Goal: Register for event/course

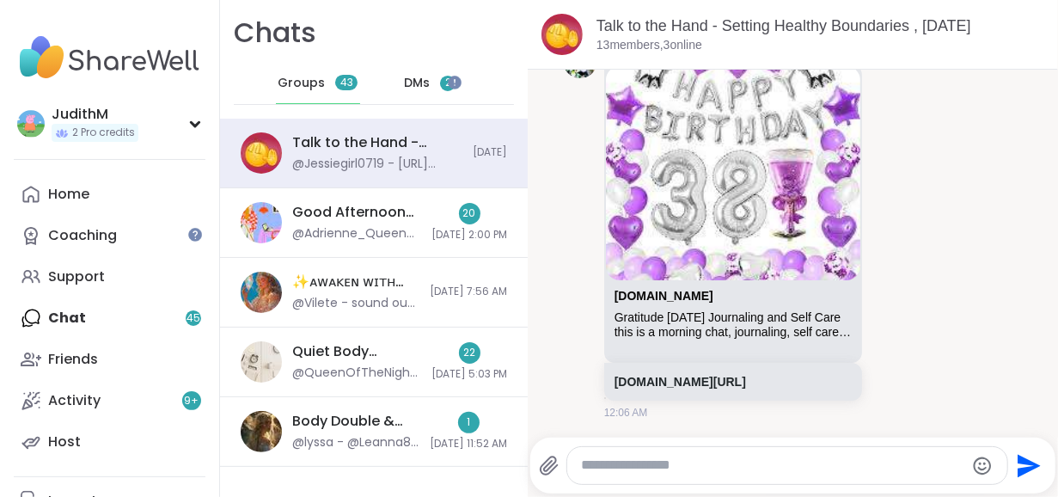
click at [413, 80] on span "DMs" at bounding box center [417, 83] width 26 height 17
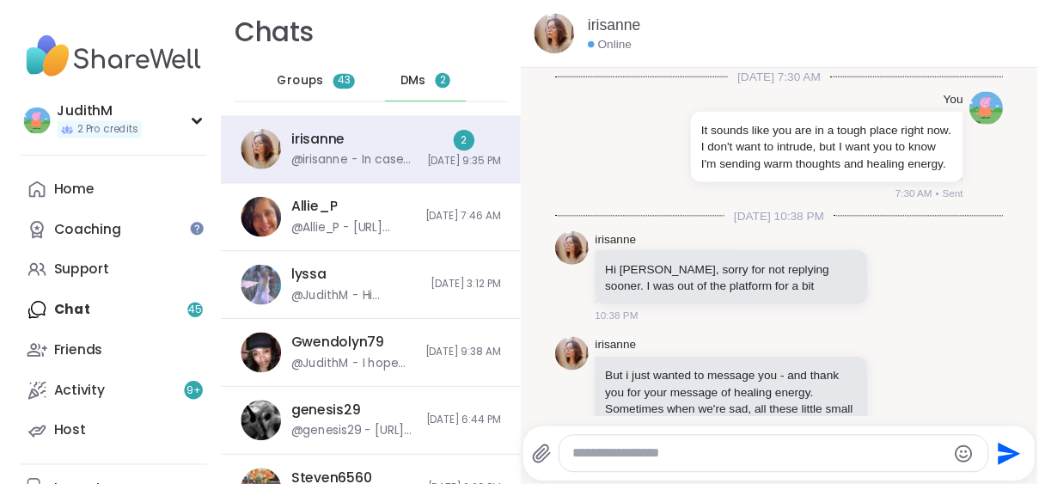
scroll to position [3413, 0]
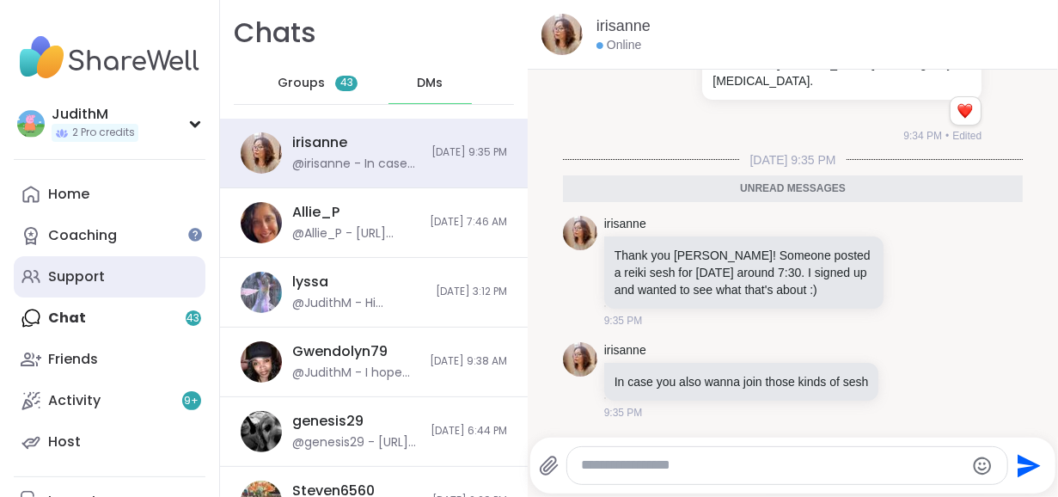
click at [67, 271] on div "Support" at bounding box center [76, 276] width 57 height 19
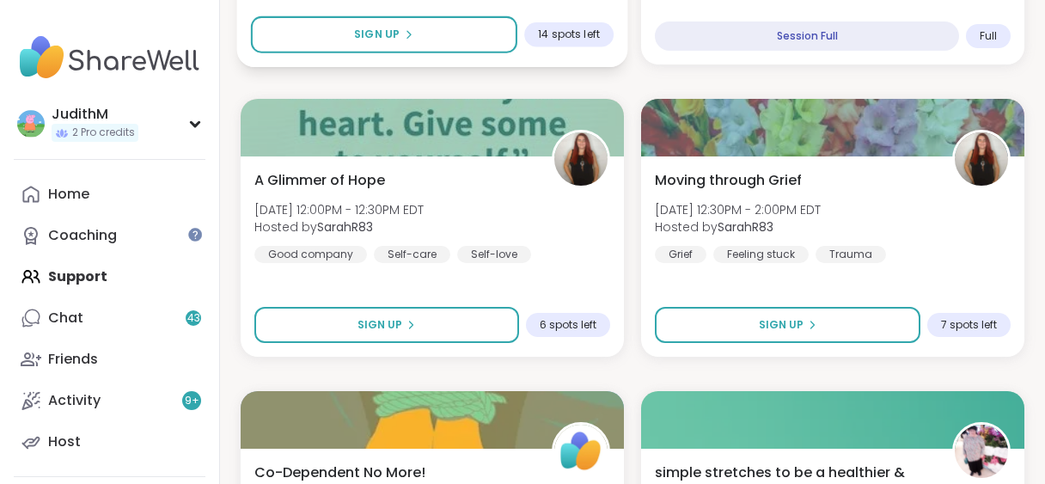
scroll to position [1435, 0]
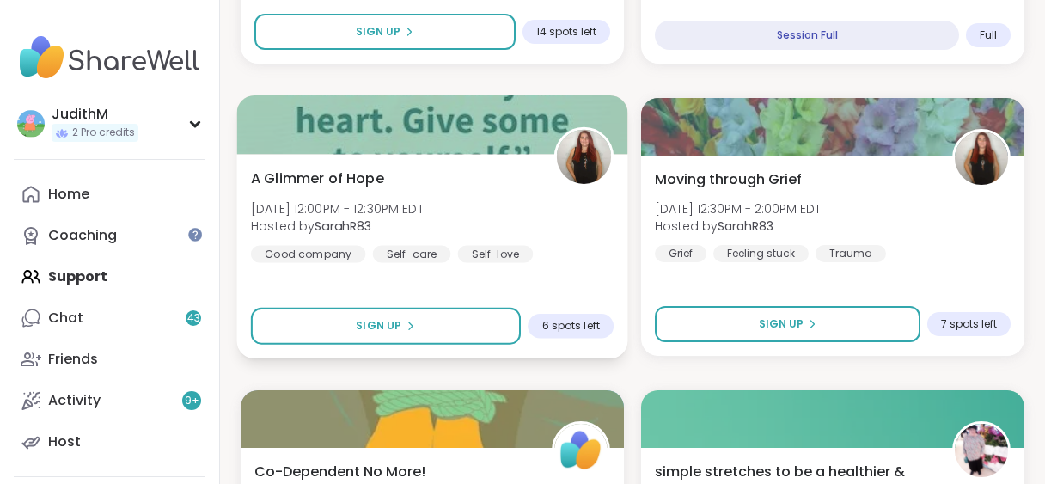
click at [323, 180] on span "A Glimmer of Hope" at bounding box center [317, 178] width 133 height 21
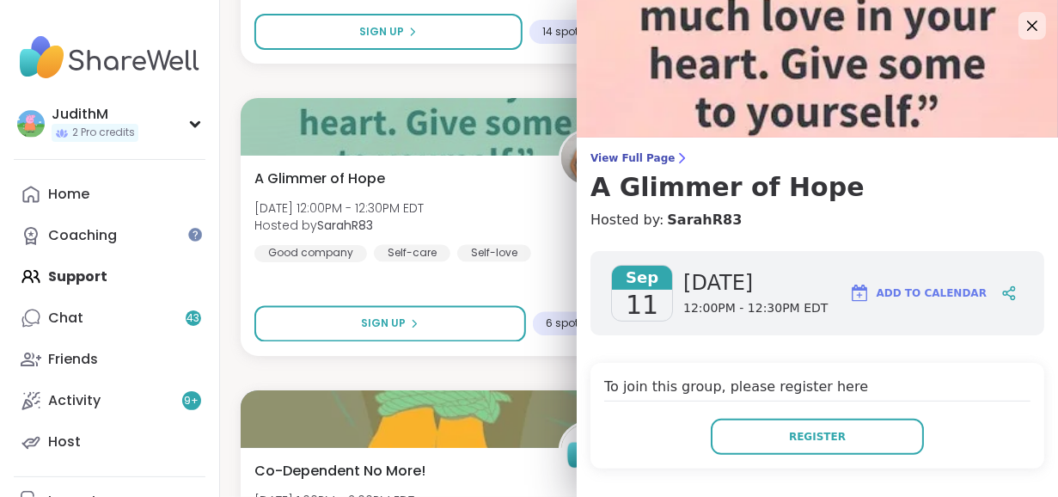
click at [711, 78] on img at bounding box center [817, 69] width 481 height 138
click at [705, 191] on h3 "A Glimmer of Hope" at bounding box center [818, 187] width 454 height 31
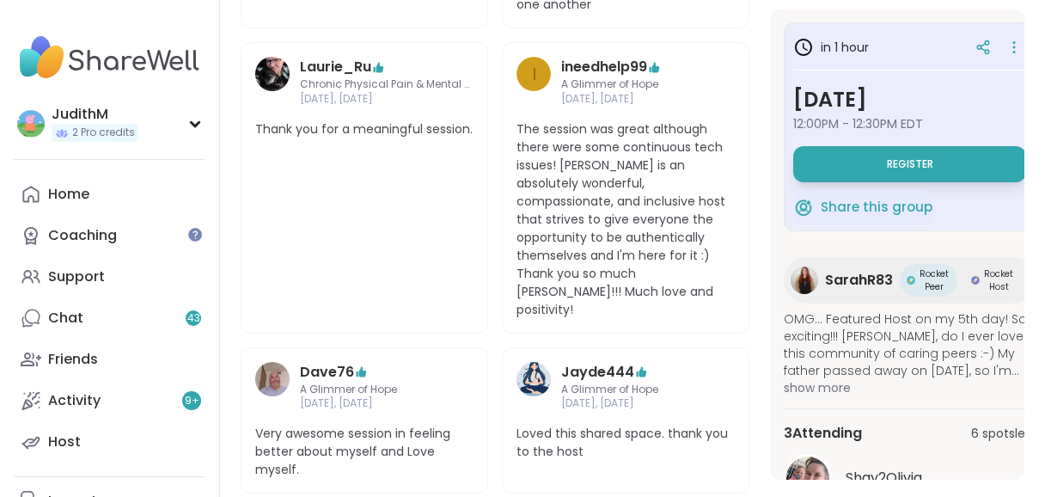
scroll to position [829, 0]
